Goal: Information Seeking & Learning: Learn about a topic

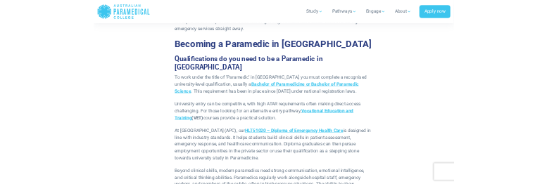
scroll to position [2324, 0]
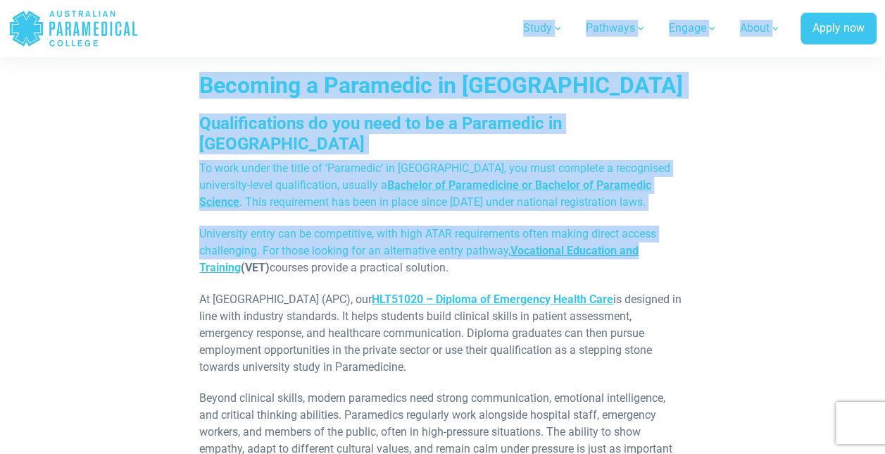
drag, startPoint x: 456, startPoint y: 22, endPoint x: 868, endPoint y: 187, distance: 443.3
click at [877, 194] on div "Home Blog Student Portal Contact us AU 1300 377 741 NZ 0800 005 689 .logo-block…" at bounding box center [442, 348] width 885 height 5344
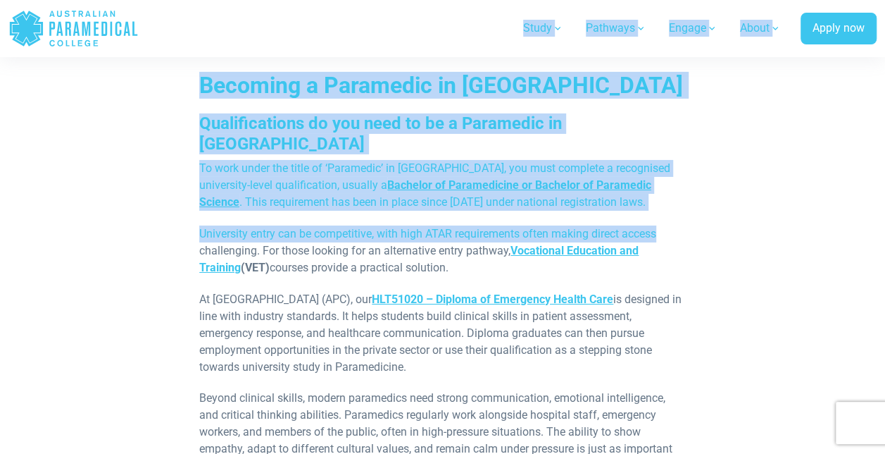
drag, startPoint x: 866, startPoint y: 174, endPoint x: 859, endPoint y: 1, distance: 172.7
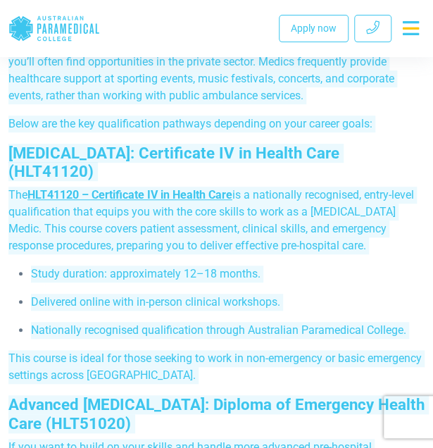
scroll to position [1418, 0]
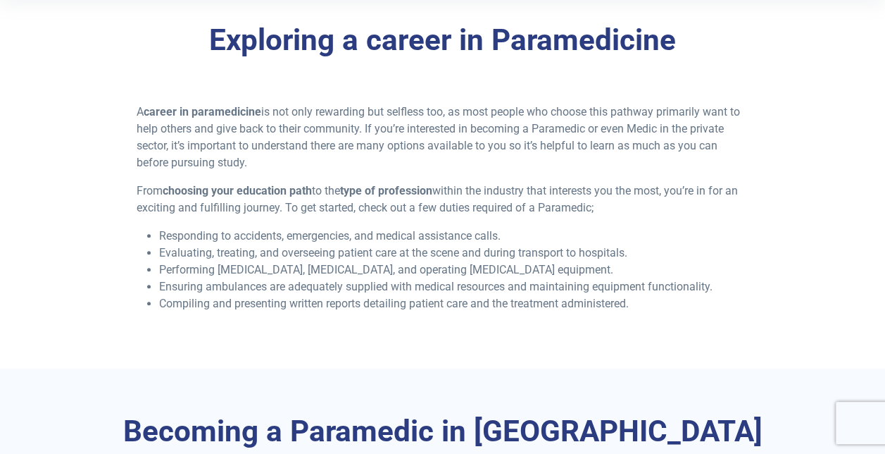
scroll to position [352, 0]
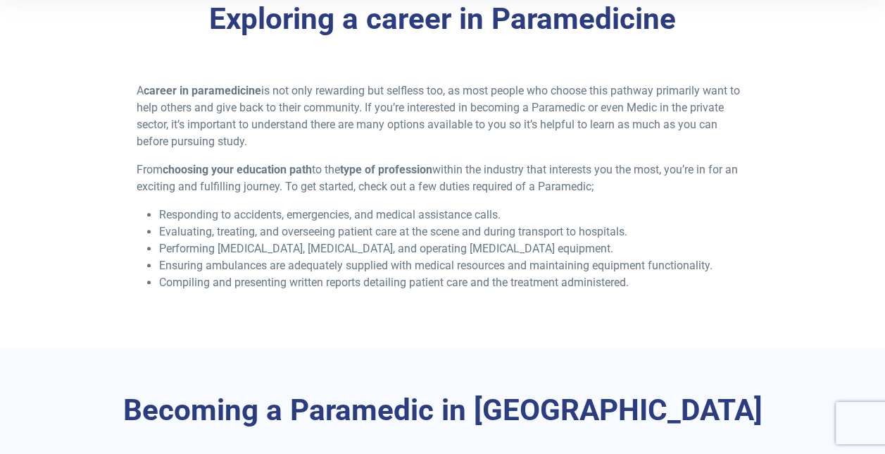
click at [714, 192] on p "From choosing your education path to the type of profession within the industry…" at bounding box center [443, 178] width 612 height 34
